Goal: Task Accomplishment & Management: Use online tool/utility

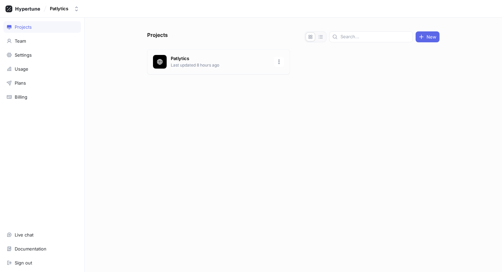
click at [210, 62] on p "Patlytics" at bounding box center [220, 58] width 99 height 7
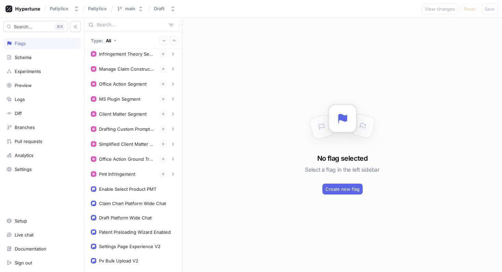
scroll to position [289, 0]
click at [139, 174] on div "Pmt Infringement" at bounding box center [133, 173] width 85 height 7
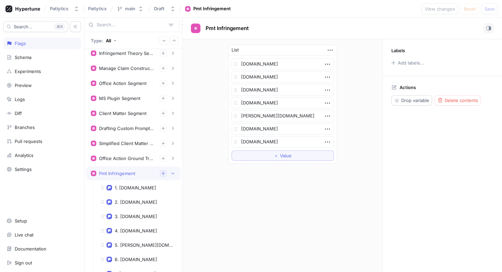
click at [163, 175] on icon "button" at bounding box center [163, 173] width 3 height 3
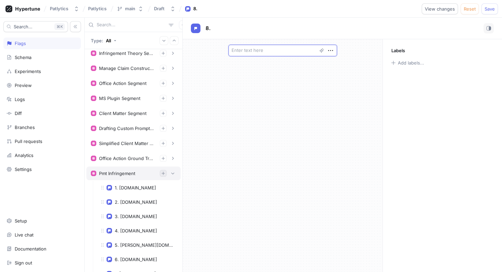
scroll to position [312, 0]
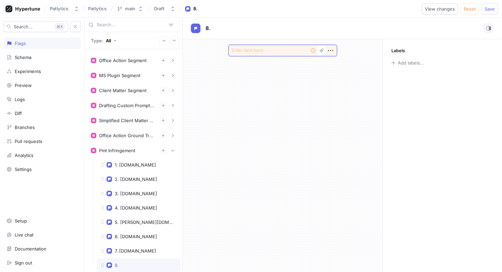
paste textarea "[DOMAIN_NAME]"
type textarea "x"
type textarea "[DOMAIN_NAME]"
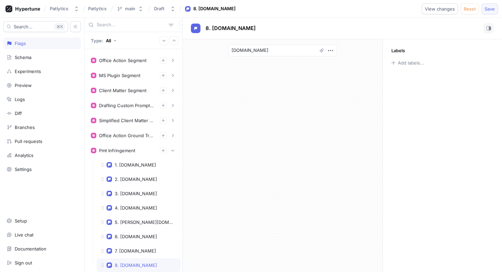
click at [488, 8] on span "Save" at bounding box center [490, 9] width 10 height 4
click at [173, 152] on icon "button" at bounding box center [173, 151] width 4 height 4
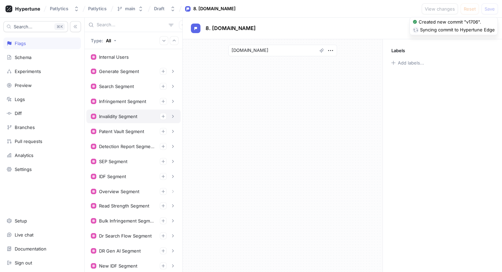
scroll to position [0, 0]
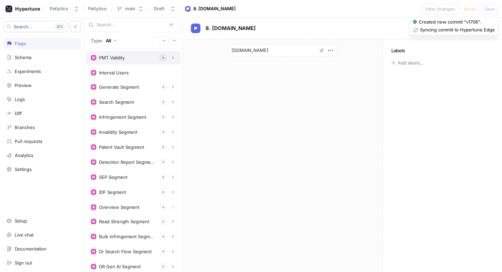
click at [163, 59] on icon "button" at bounding box center [163, 57] width 3 height 3
type textarea "x"
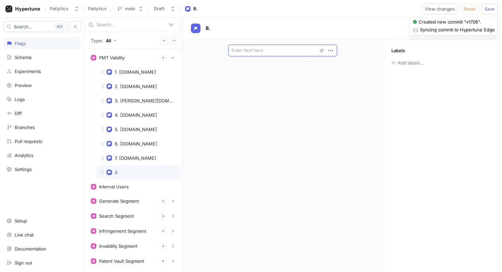
click at [265, 54] on textarea at bounding box center [283, 51] width 109 height 12
paste textarea "[DOMAIN_NAME]"
type textarea "x"
type textarea "[DOMAIN_NAME]"
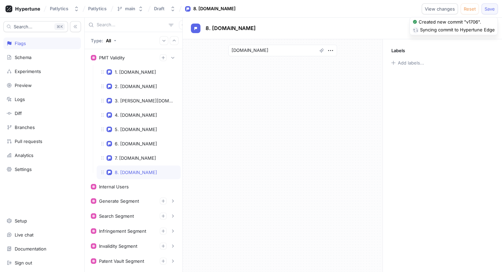
click at [488, 7] on span "Save" at bounding box center [490, 9] width 10 height 4
type textarea "x"
